Goal: Navigation & Orientation: Find specific page/section

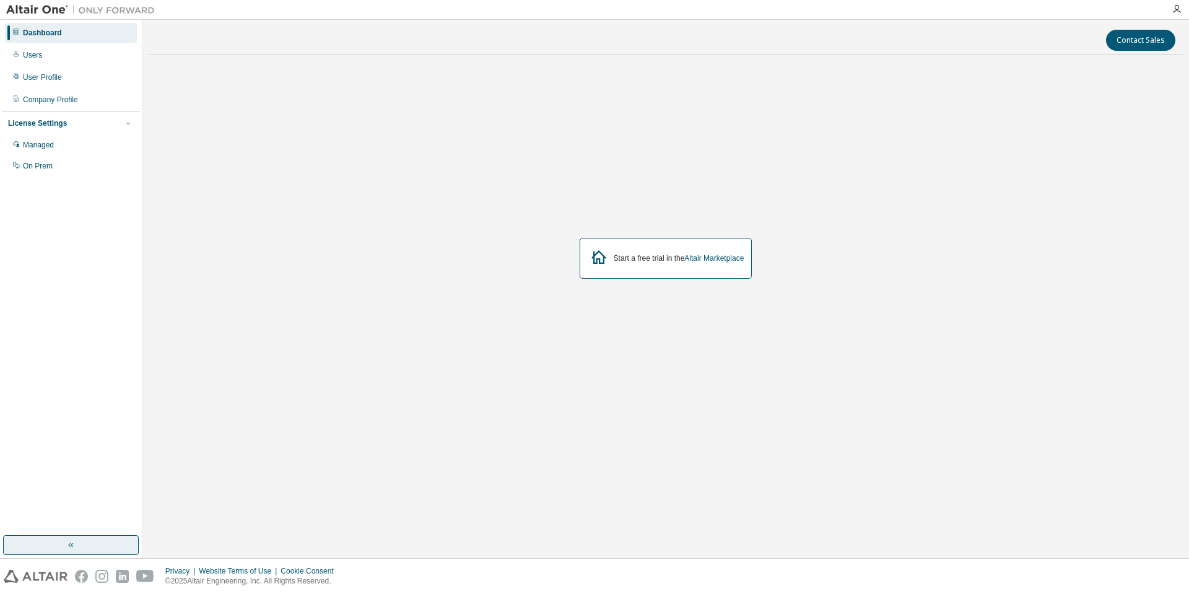
click at [72, 546] on icon "button" at bounding box center [71, 545] width 10 height 10
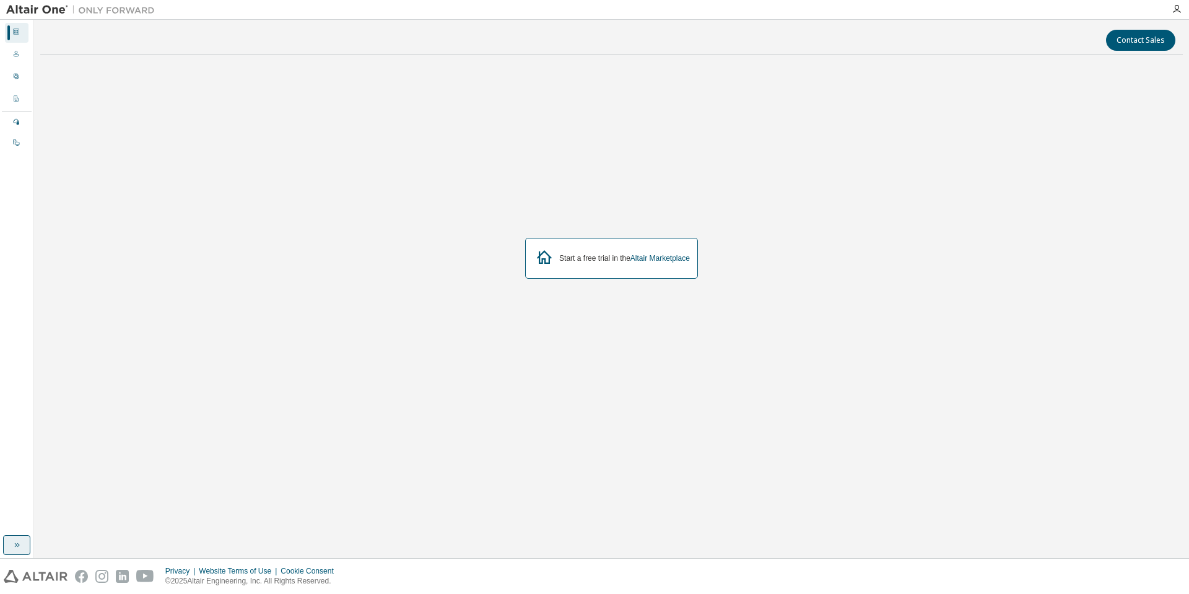
click at [20, 547] on icon "button" at bounding box center [17, 545] width 10 height 10
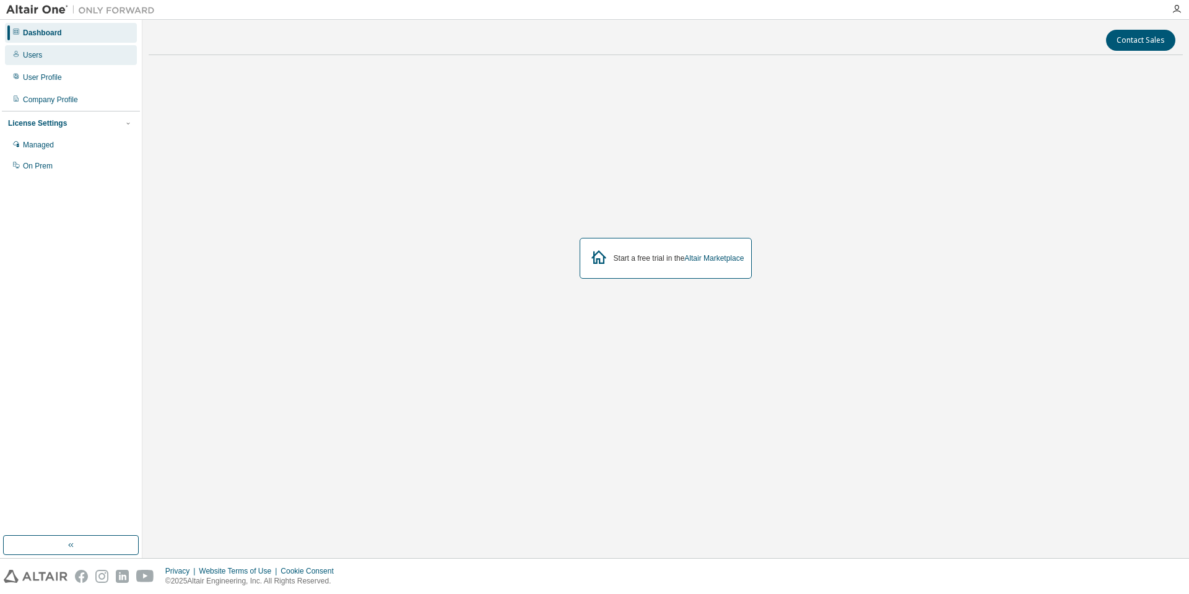
click at [30, 56] on div "Users" at bounding box center [32, 55] width 19 height 10
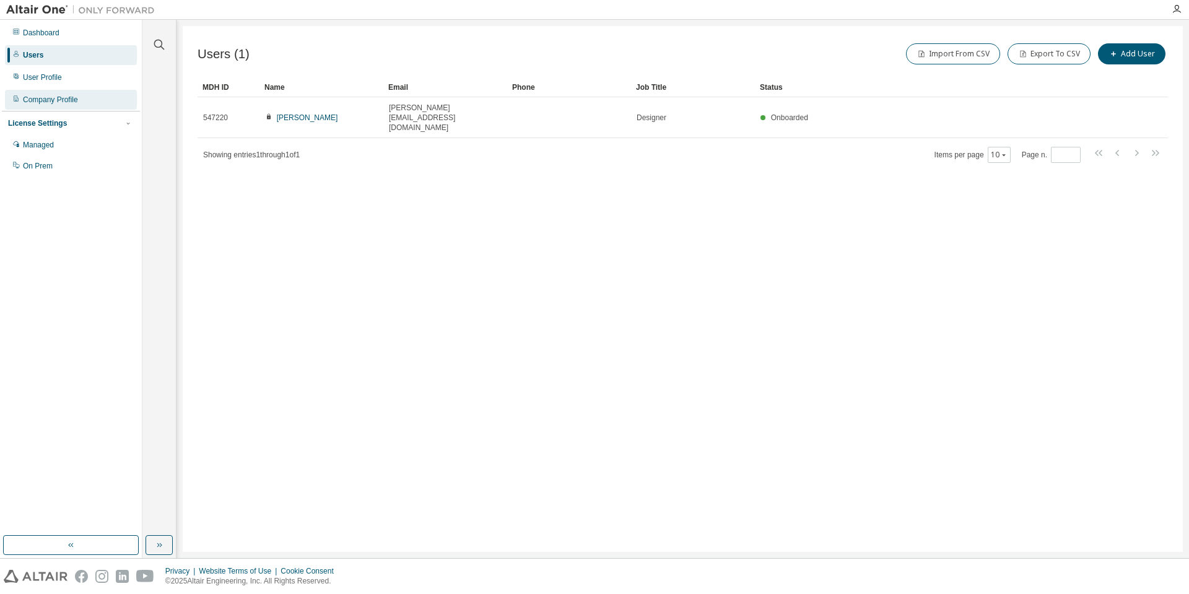
click at [37, 97] on div "Company Profile" at bounding box center [50, 100] width 55 height 10
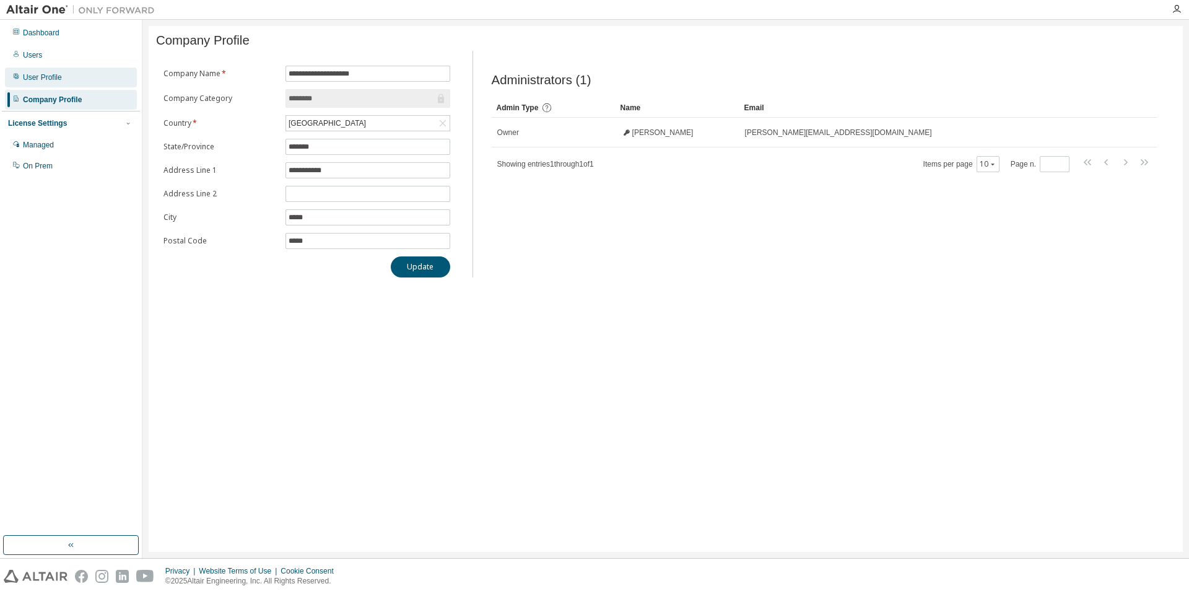
click at [38, 81] on div "User Profile" at bounding box center [42, 77] width 39 height 10
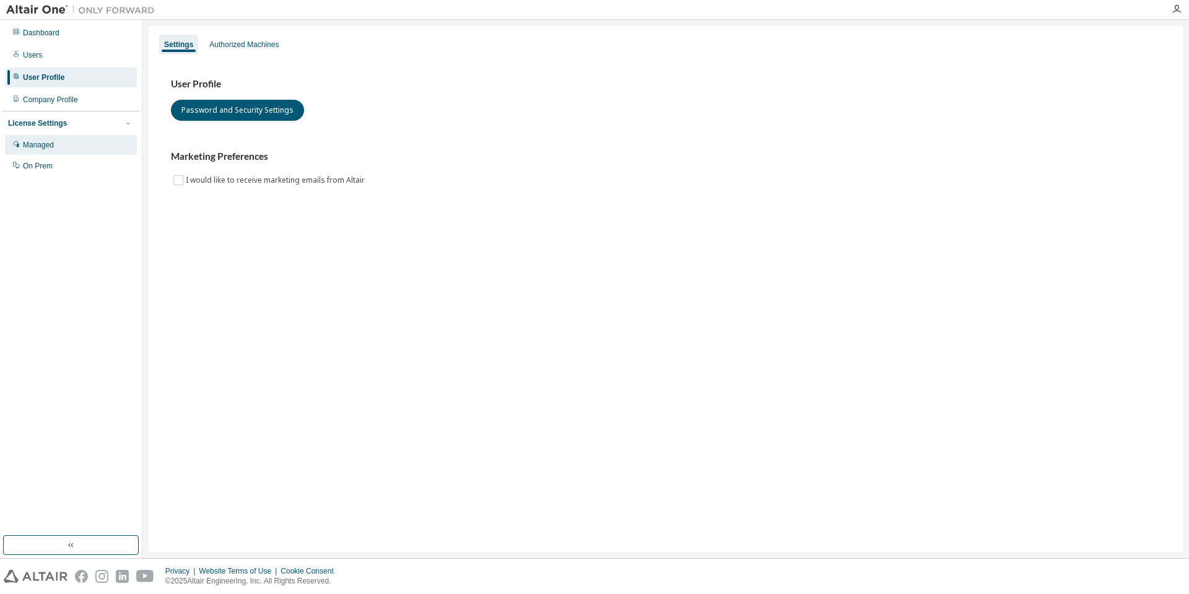
click at [41, 146] on div "Managed" at bounding box center [38, 145] width 31 height 10
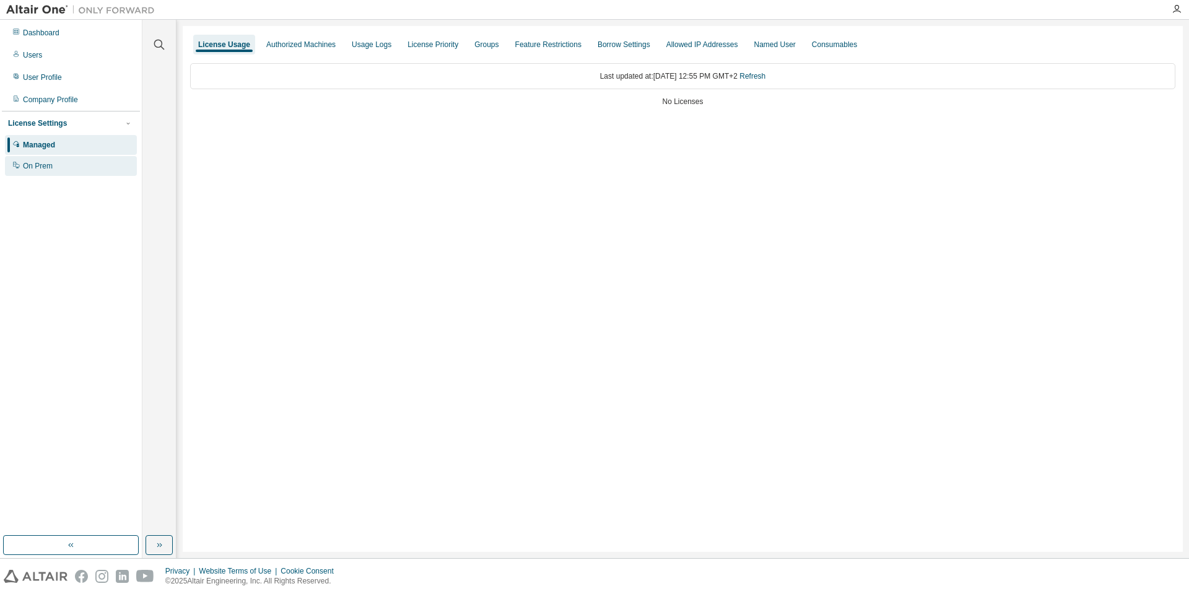
click at [45, 170] on div "On Prem" at bounding box center [38, 166] width 30 height 10
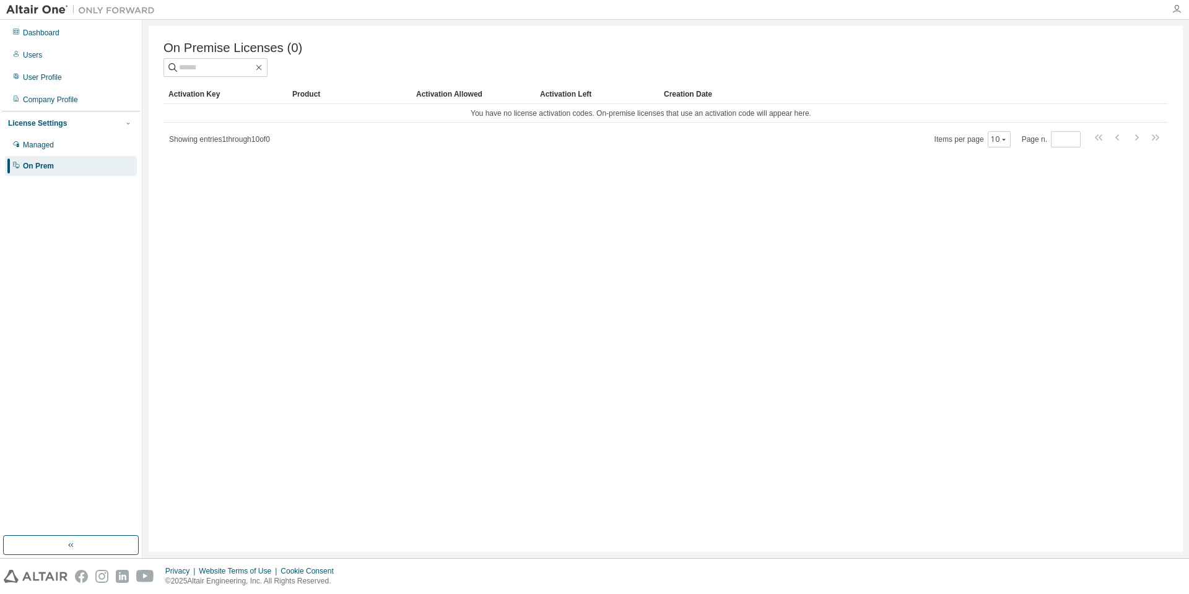
click at [1176, 6] on icon "button" at bounding box center [1177, 9] width 10 height 10
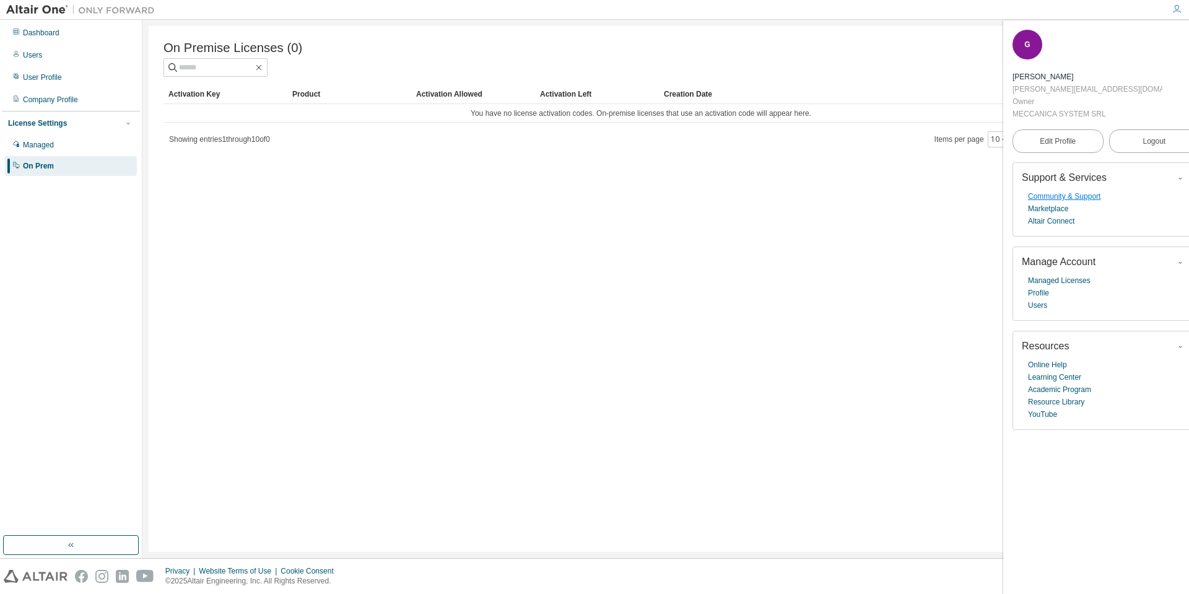
click at [1075, 190] on link "Community & Support" at bounding box center [1064, 196] width 72 height 12
